Goal: Task Accomplishment & Management: Use online tool/utility

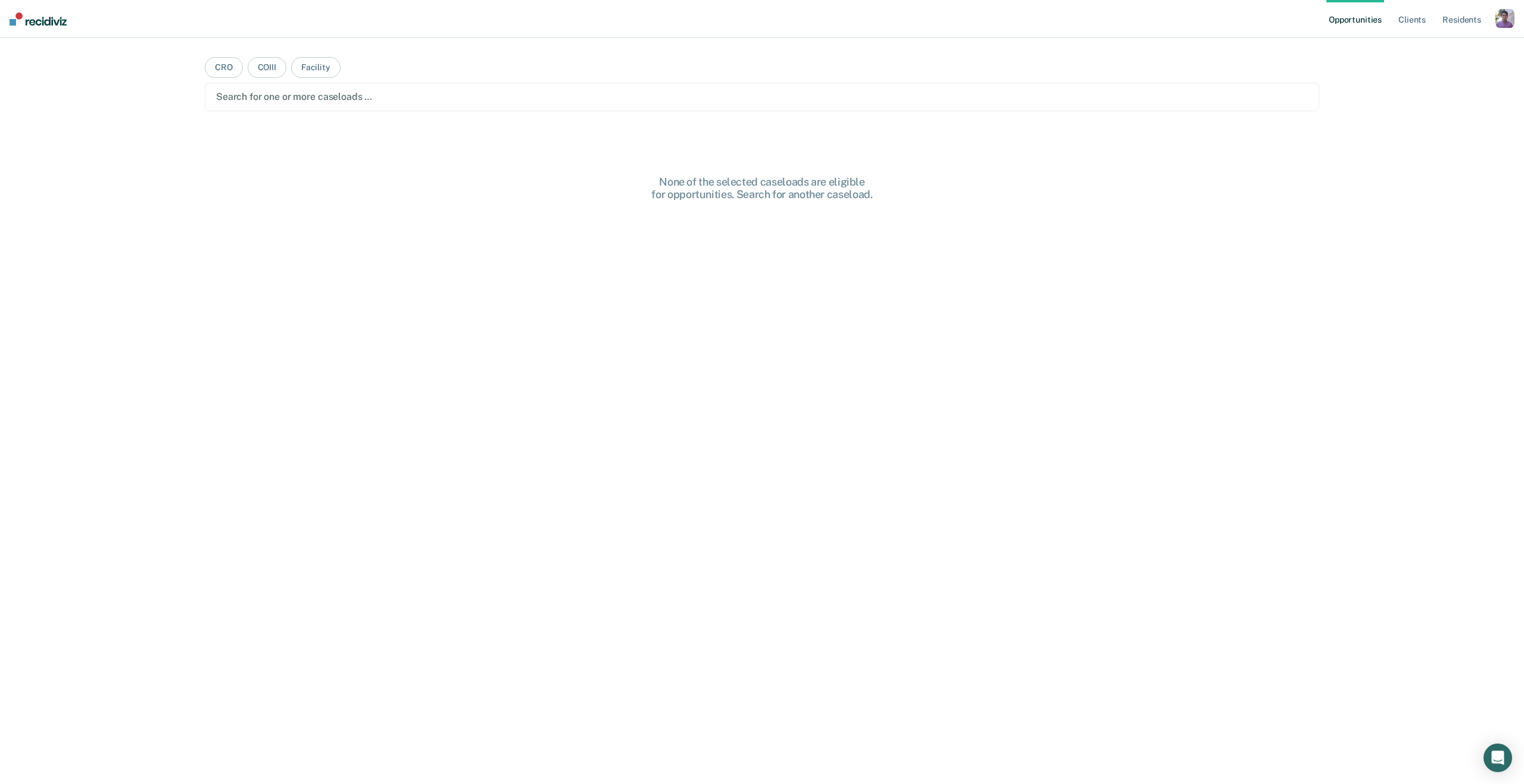
click at [1500, 24] on div "button" at bounding box center [1505, 19] width 19 height 19
click at [1421, 48] on link "Profile" at bounding box center [1457, 48] width 96 height 10
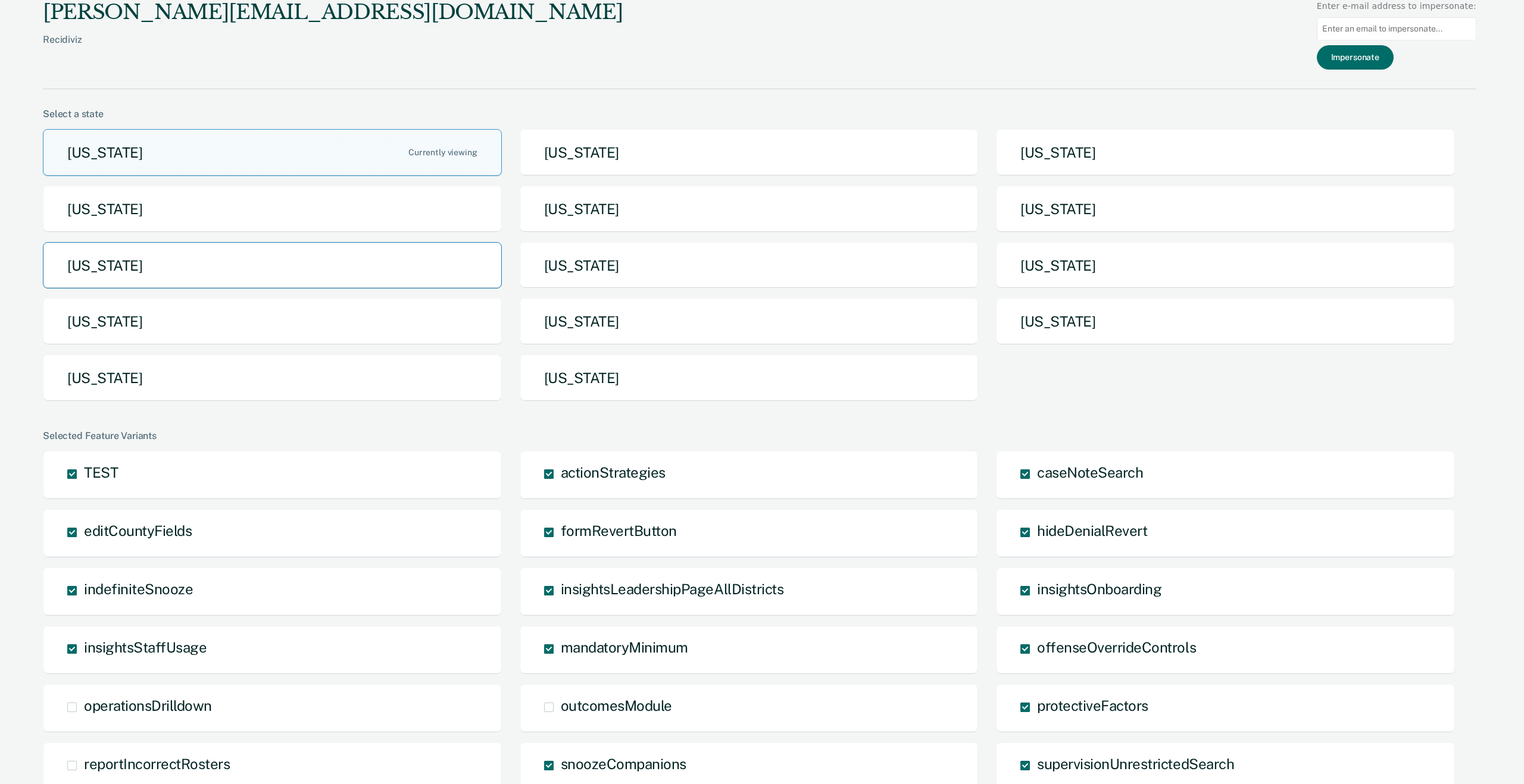
click at [272, 266] on button "[US_STATE]" at bounding box center [272, 266] width 459 height 47
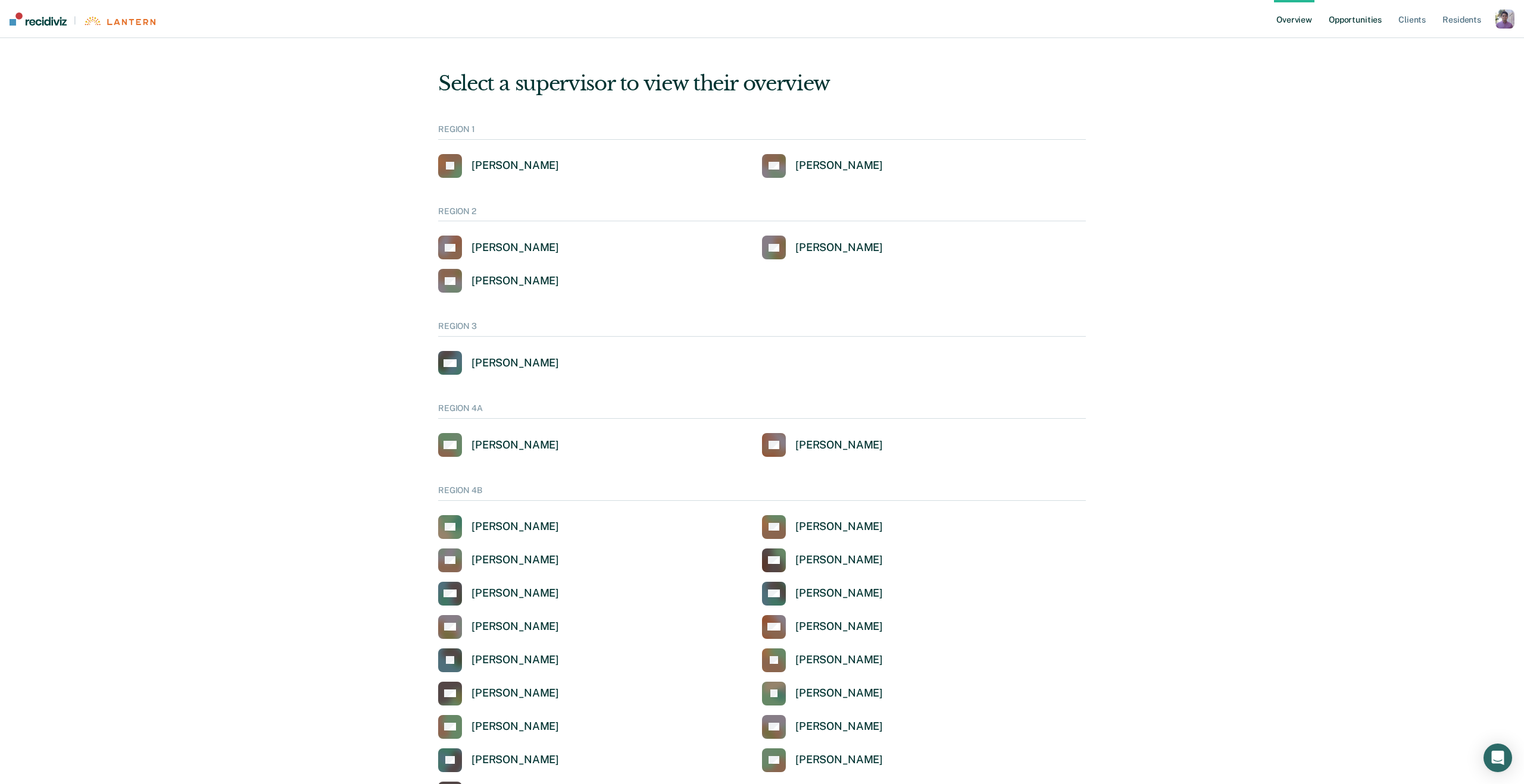
click at [1333, 32] on link "Opportunities" at bounding box center [1355, 19] width 58 height 38
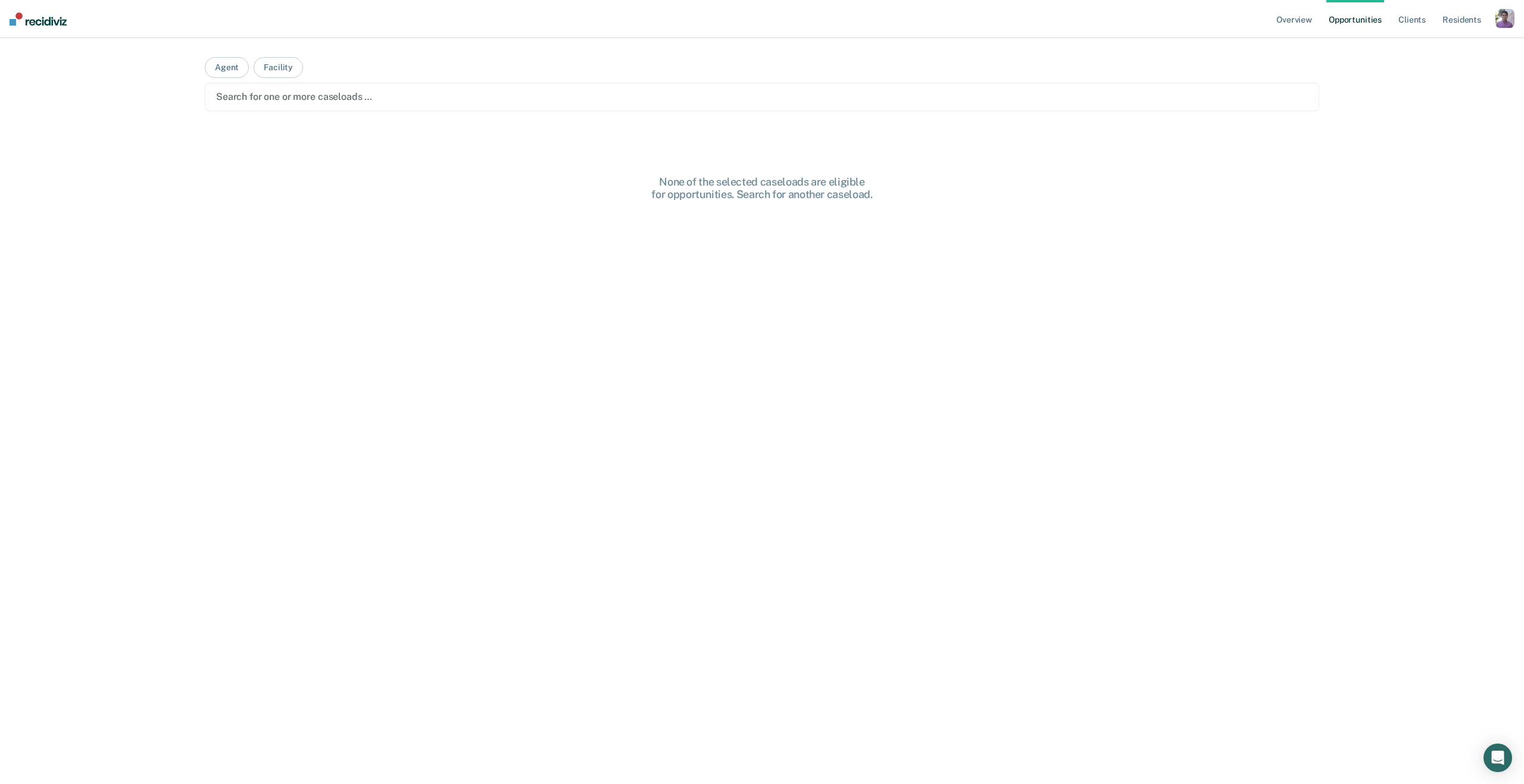
click at [251, 93] on div at bounding box center [762, 96] width 1092 height 14
click at [220, 63] on button "Agent" at bounding box center [227, 67] width 44 height 21
click at [269, 103] on div at bounding box center [762, 96] width 1092 height 14
click at [360, 109] on div "Clear agents" at bounding box center [762, 97] width 1115 height 29
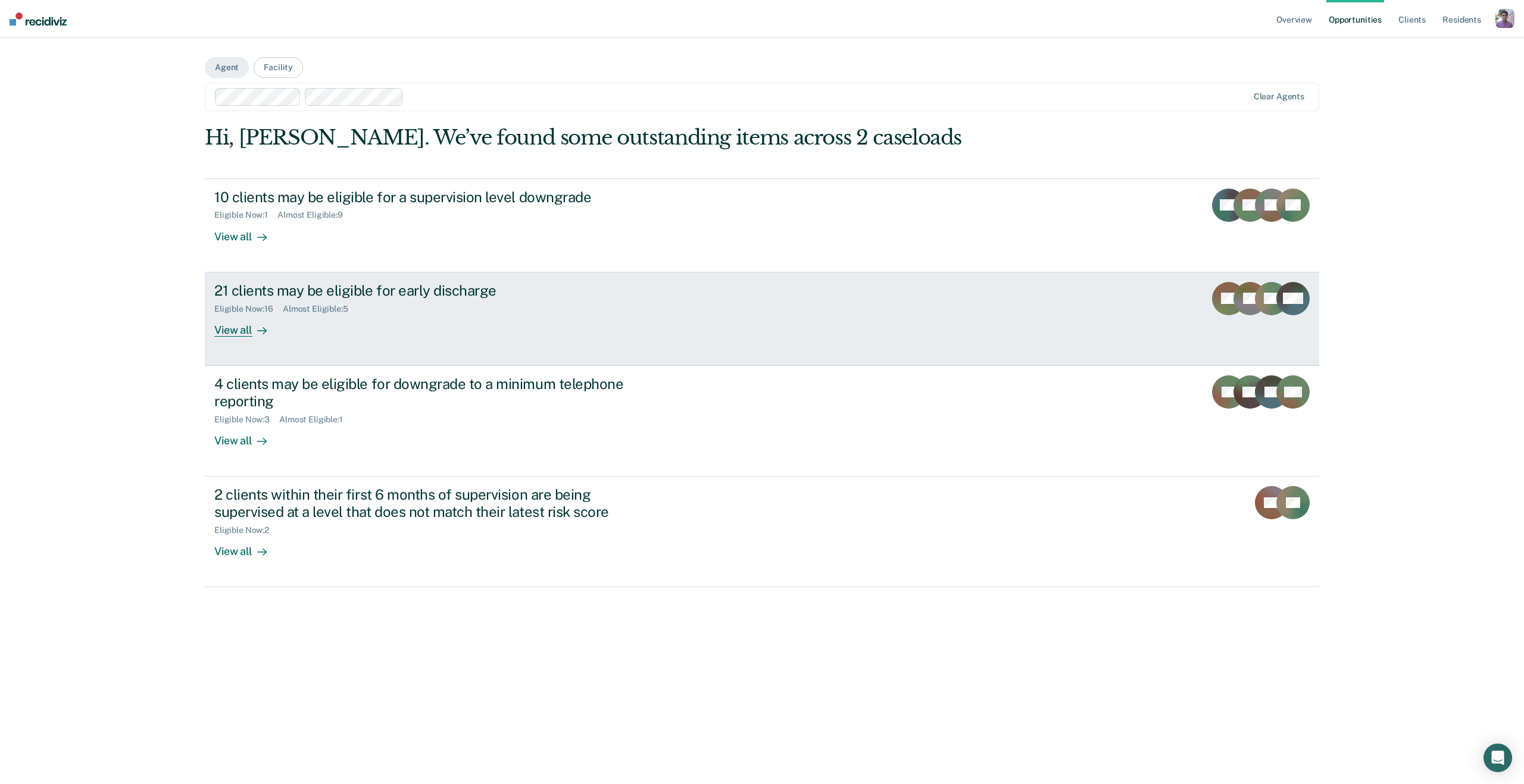
click at [265, 335] on icon at bounding box center [262, 331] width 9 height 9
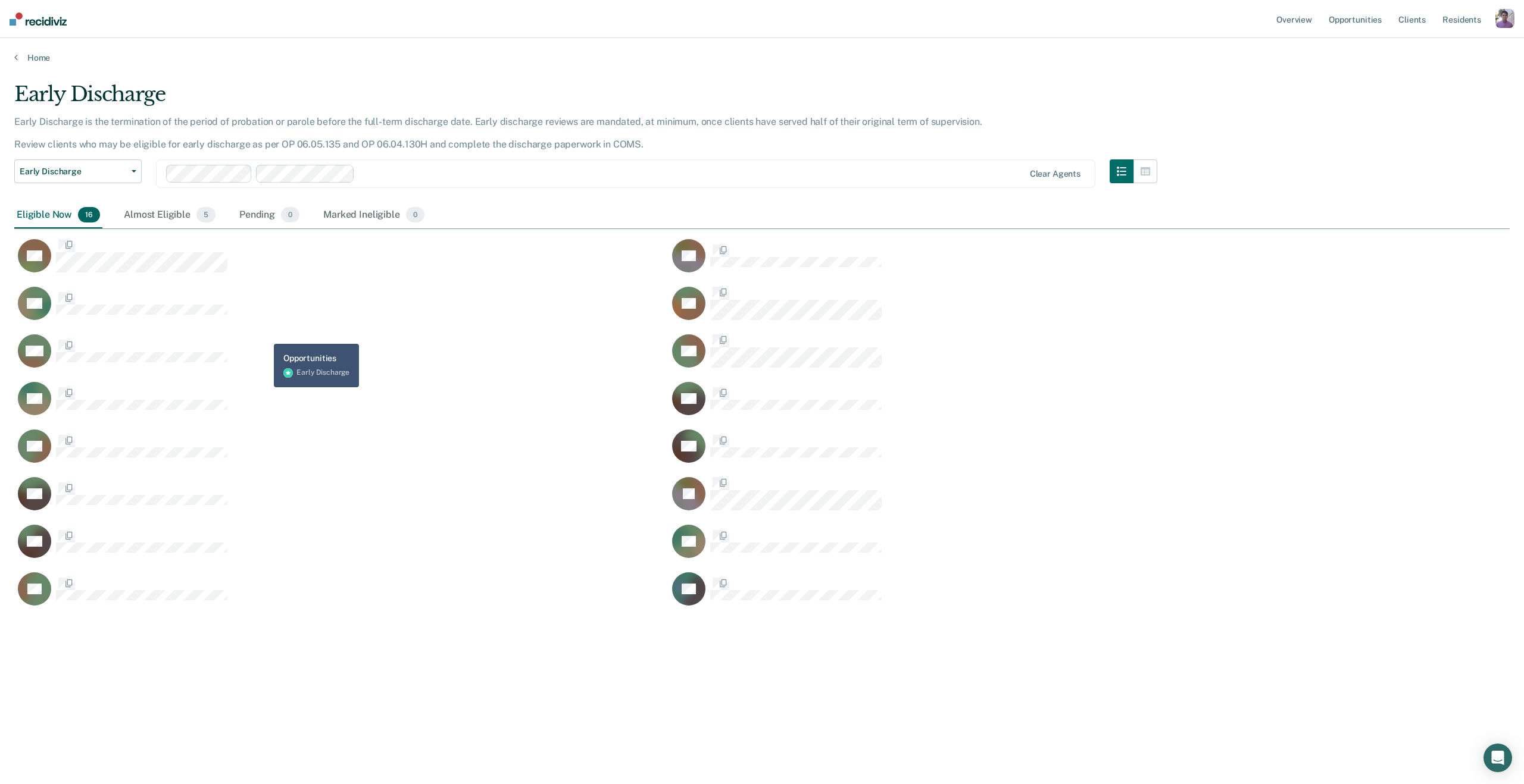
scroll to position [613, 1496]
click at [868, 233] on div "SD DT RD ST MK DB BD JW ZH DA JW JB SH PB LB TP" at bounding box center [668, 420] width 1309 height 381
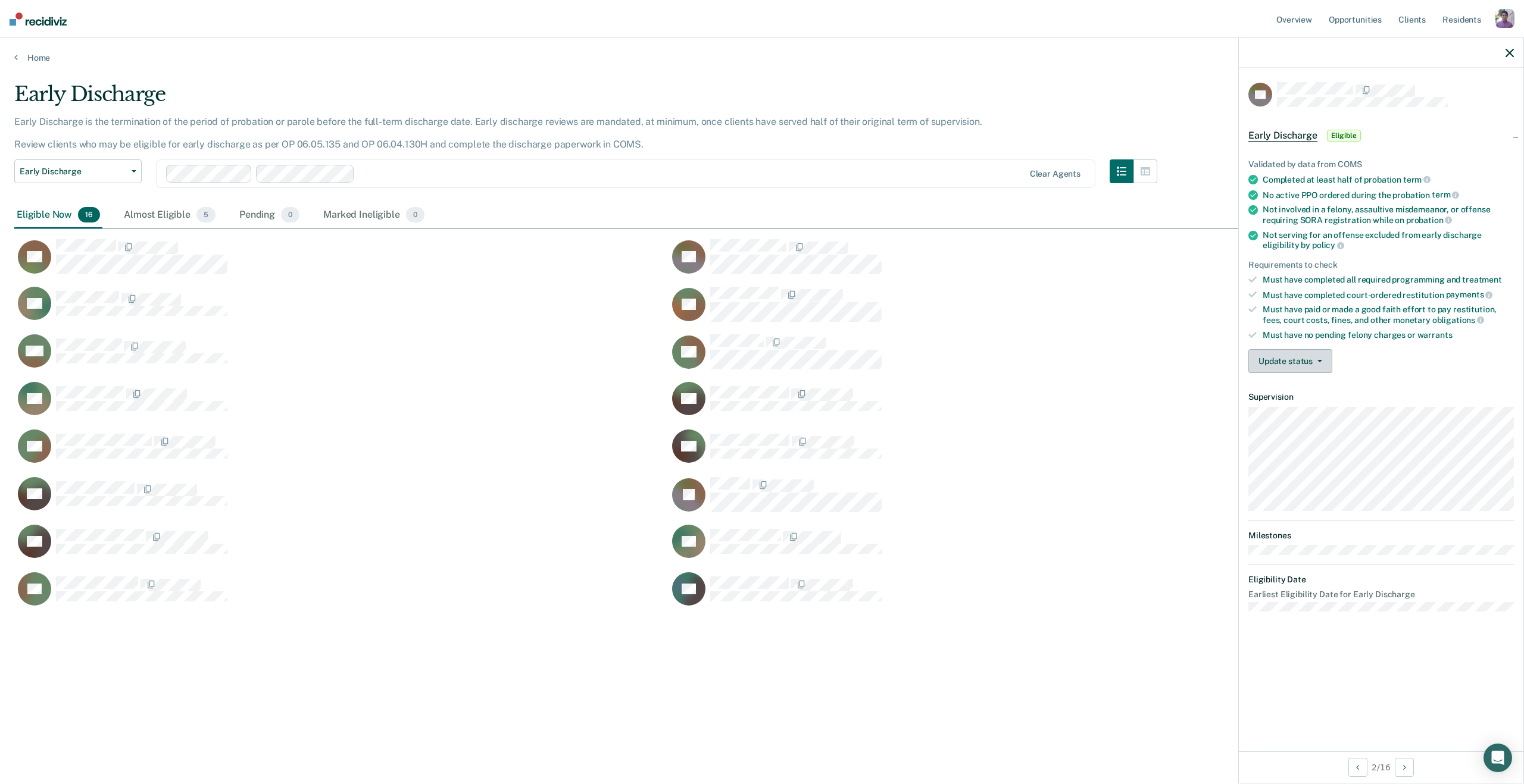
click at [1306, 363] on button "Update status" at bounding box center [1291, 362] width 84 height 24
click at [1289, 406] on button "Mark Ineligible" at bounding box center [1306, 408] width 115 height 19
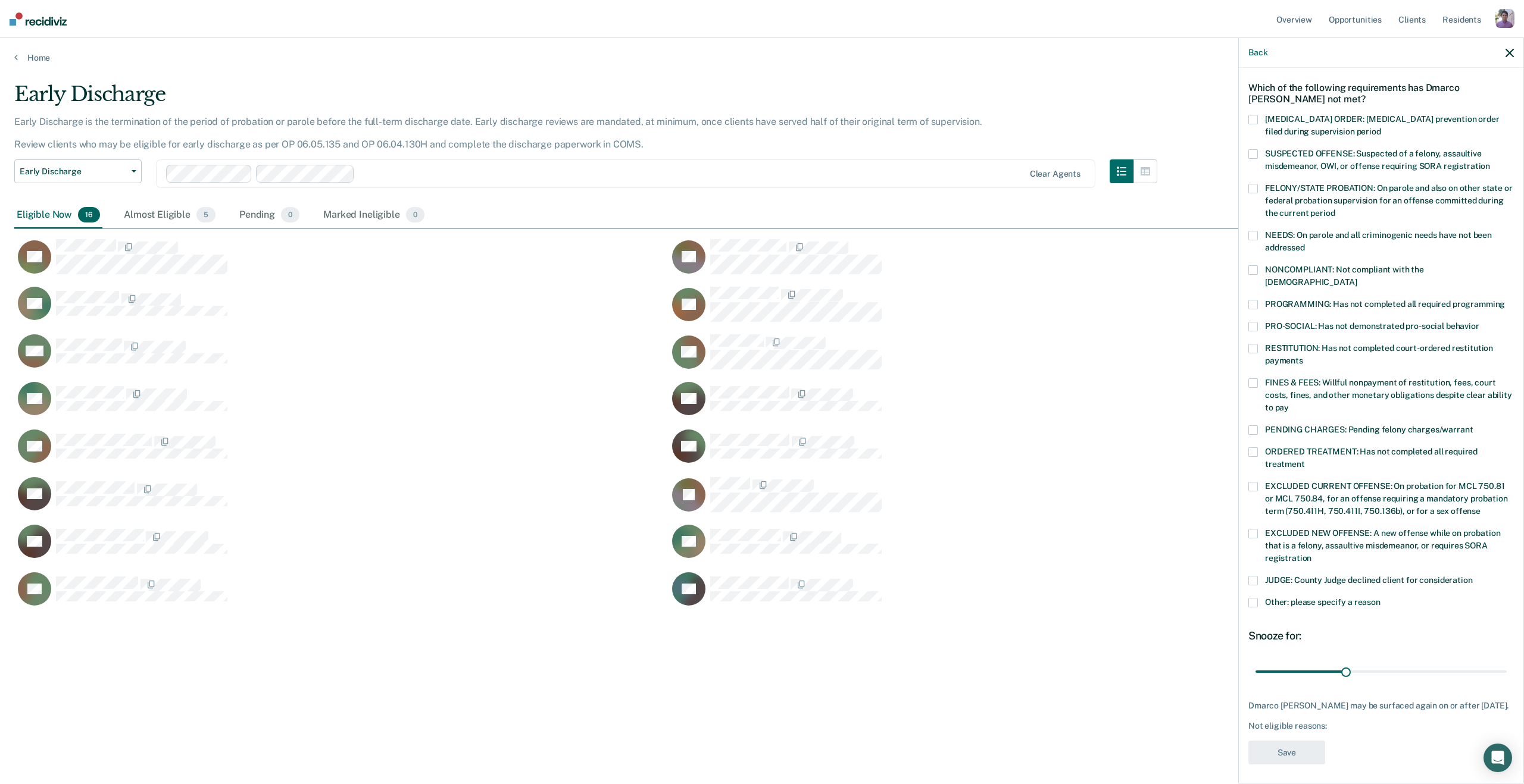
scroll to position [46, 0]
